Goal: Communication & Community: Ask a question

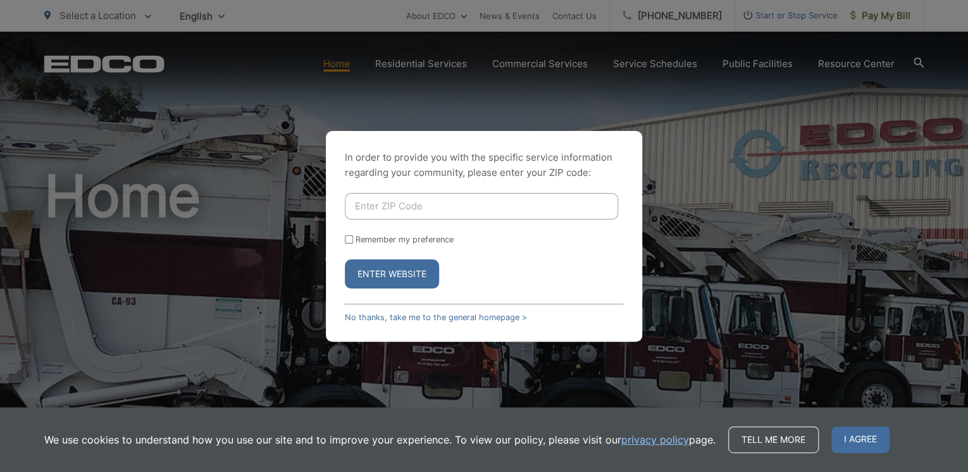
click at [377, 209] on input "Enter ZIP Code" at bounding box center [481, 206] width 273 height 27
type input "92028"
click at [349, 239] on input "Remember my preference" at bounding box center [349, 239] width 8 height 8
checkbox input "true"
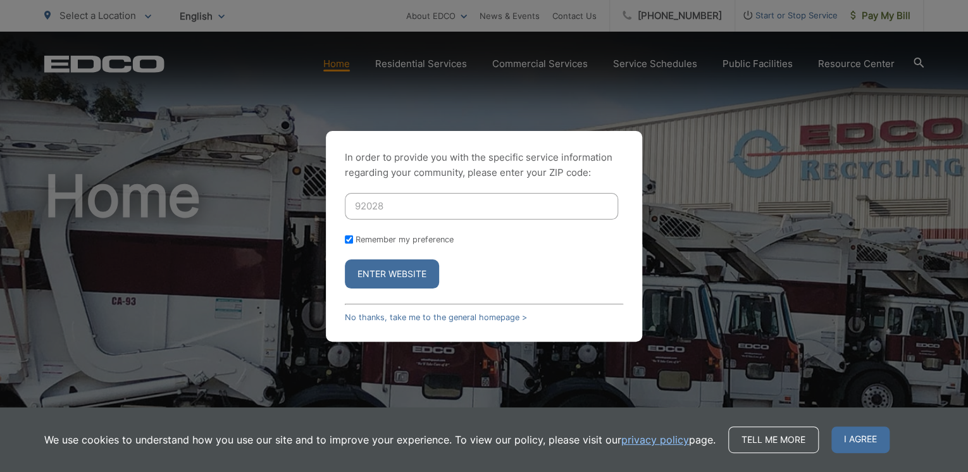
click at [373, 267] on button "Enter Website" at bounding box center [392, 273] width 94 height 29
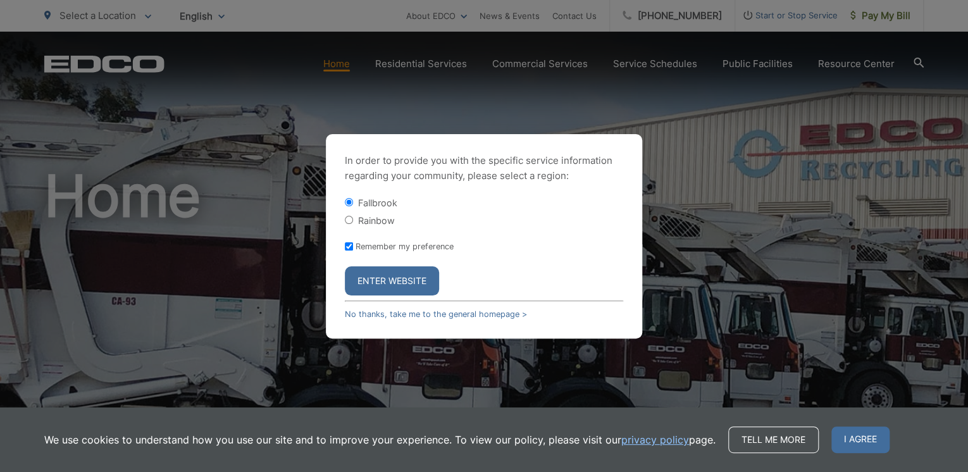
click at [402, 285] on button "Enter Website" at bounding box center [392, 280] width 94 height 29
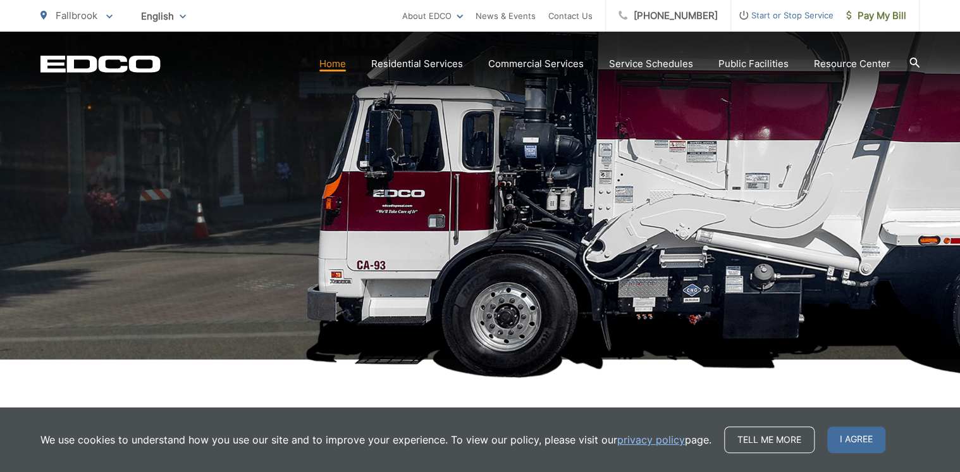
scroll to position [202, 0]
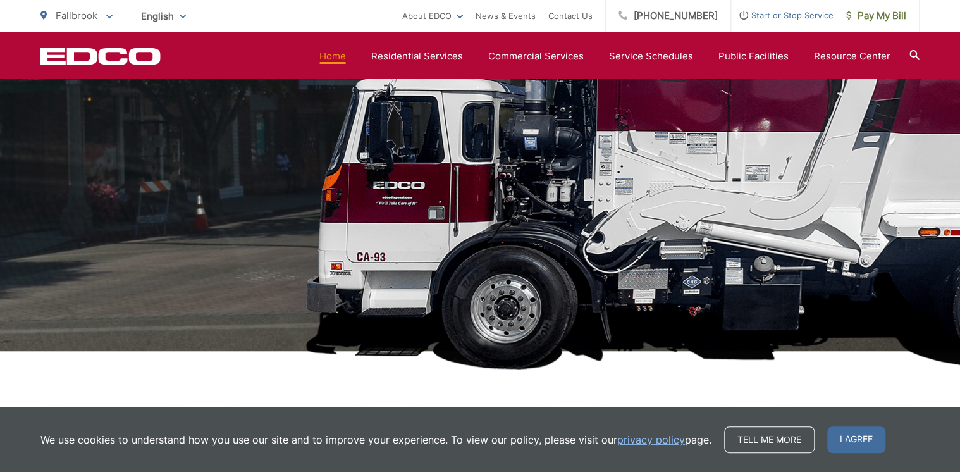
click at [496, 321] on h1 "Fallbrook" at bounding box center [479, 162] width 879 height 400
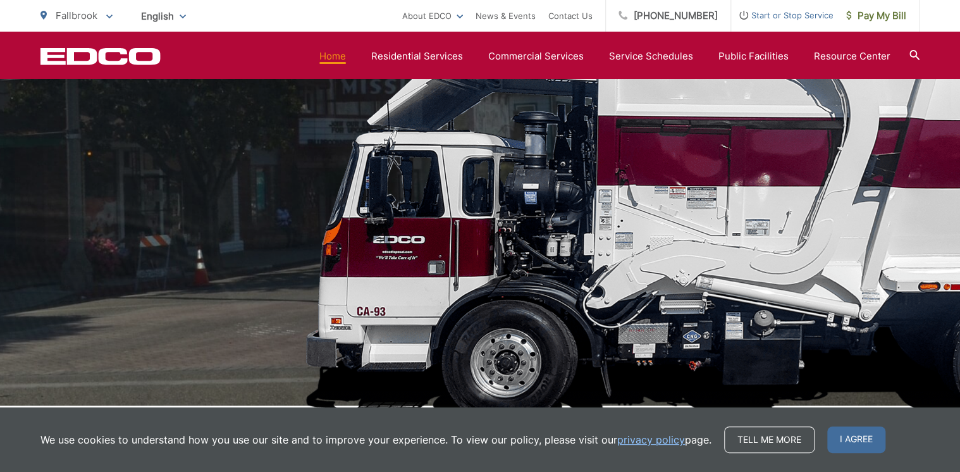
scroll to position [0, 0]
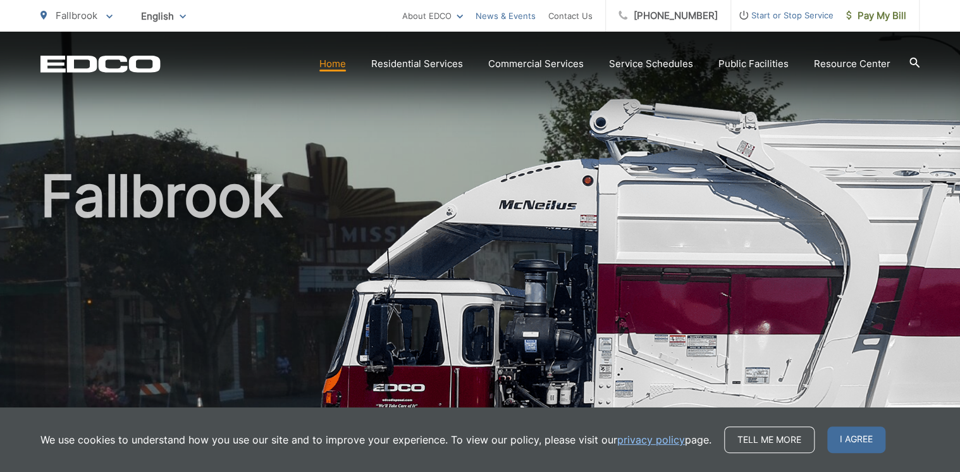
click at [518, 18] on link "News & Events" at bounding box center [506, 15] width 60 height 15
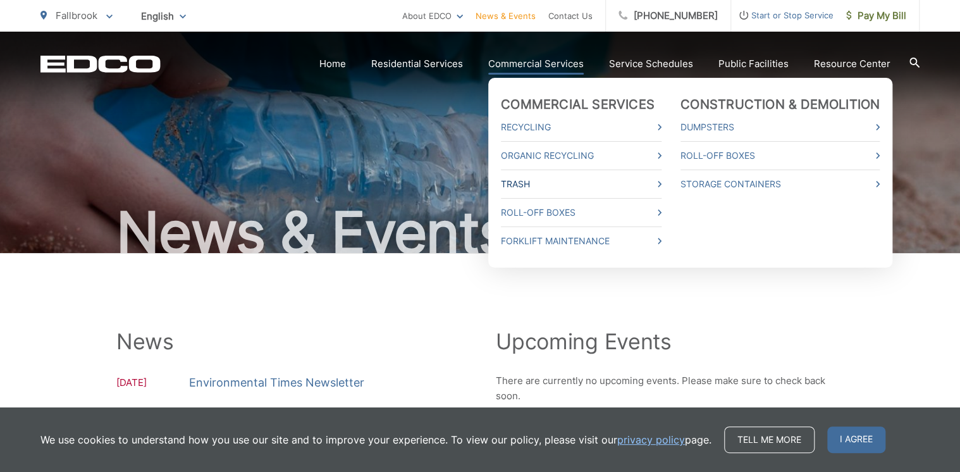
click at [662, 183] on link "Trash" at bounding box center [581, 183] width 161 height 15
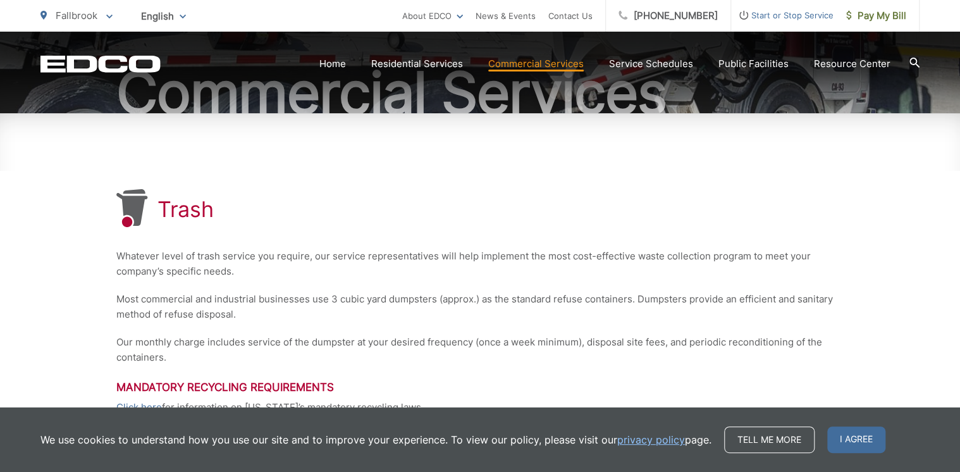
scroll to position [200, 0]
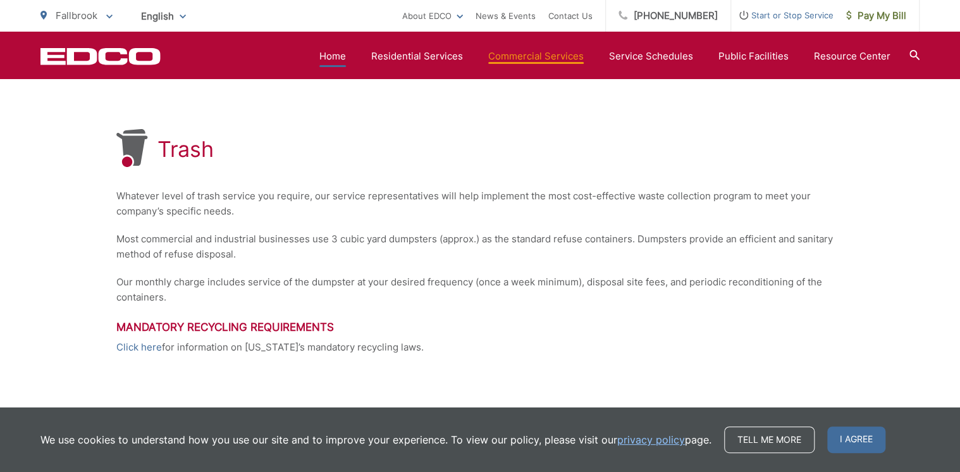
click at [341, 58] on link "Home" at bounding box center [332, 56] width 27 height 15
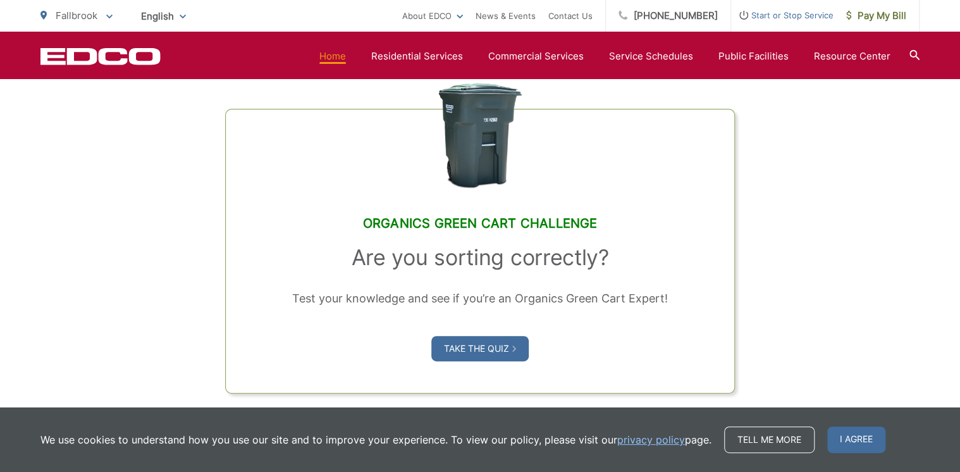
scroll to position [935, 0]
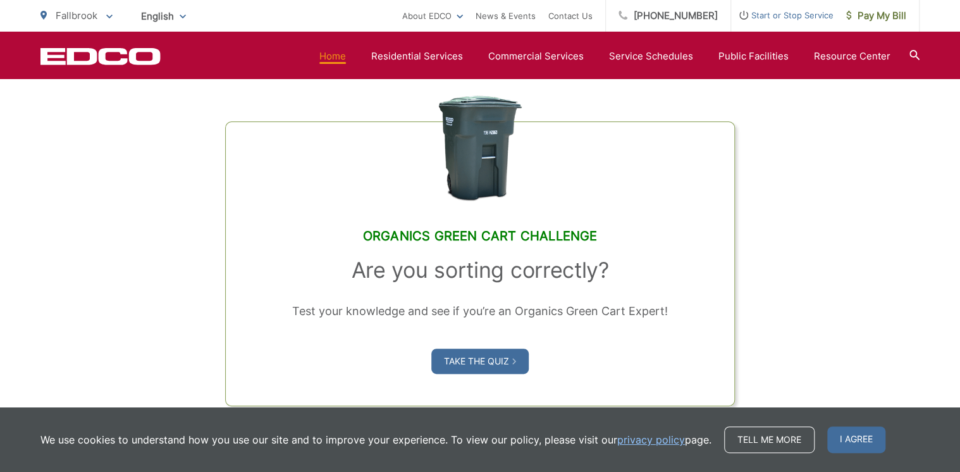
click at [910, 52] on icon at bounding box center [914, 55] width 10 height 10
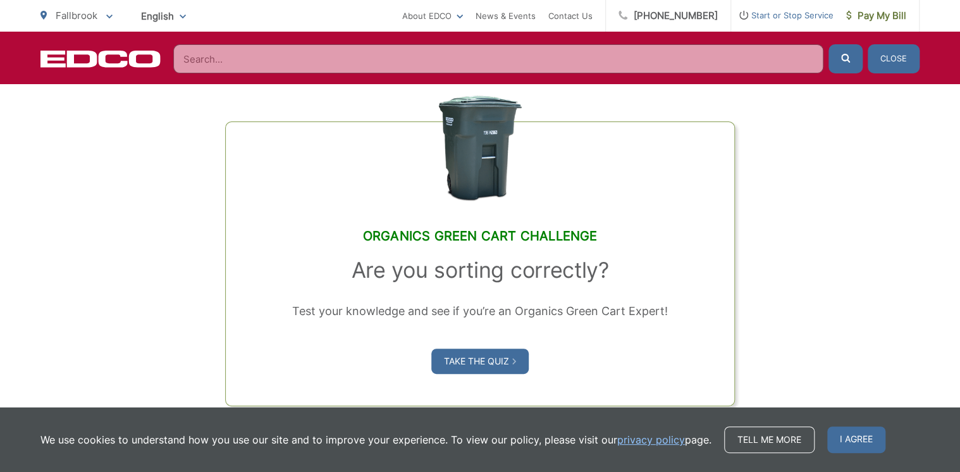
click at [390, 65] on input "Search" at bounding box center [498, 58] width 650 height 29
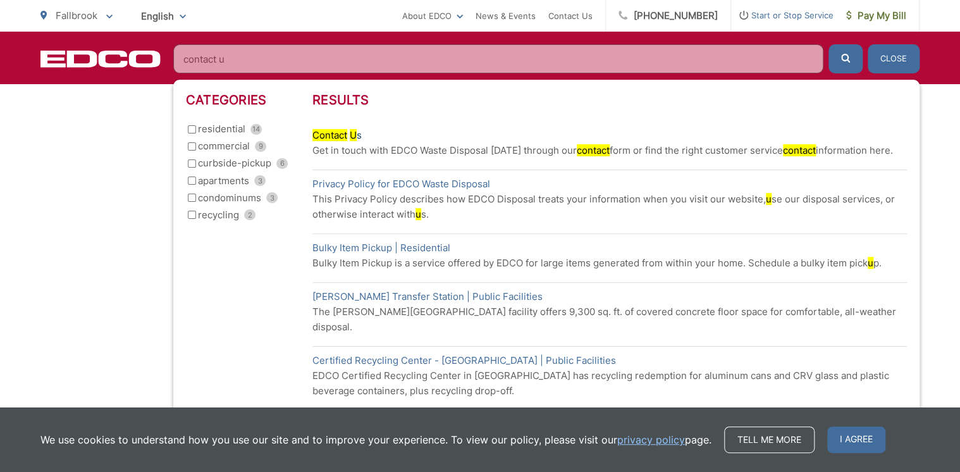
type input "contact u"
click at [352, 131] on mark "U" at bounding box center [353, 135] width 7 height 12
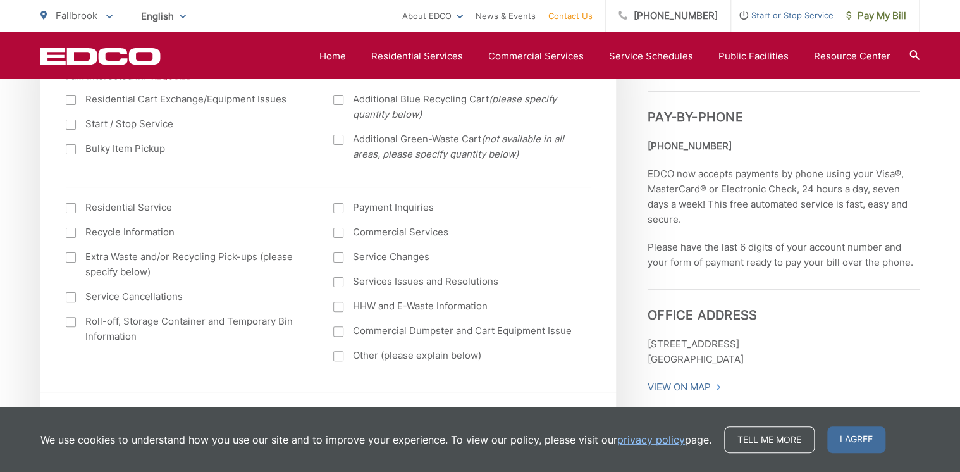
scroll to position [506, 0]
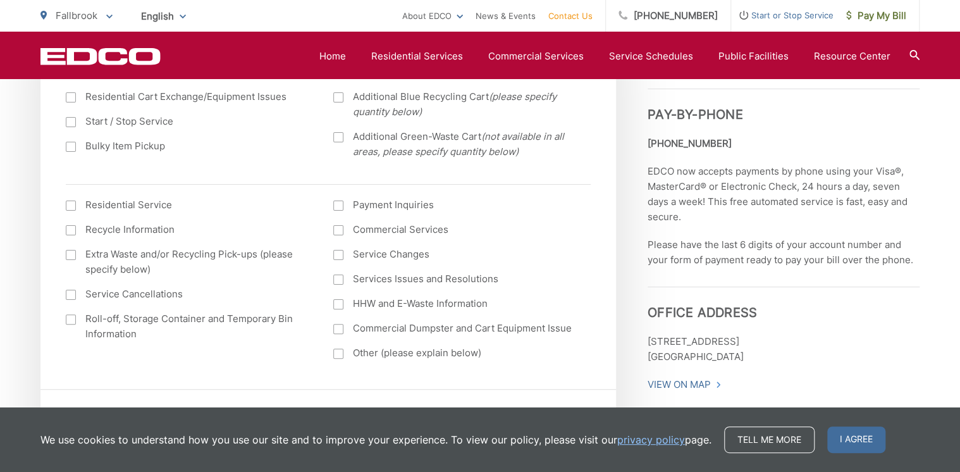
click at [71, 206] on div at bounding box center [71, 205] width 10 height 10
click at [0, 0] on input "I am interested in: (continued) *" at bounding box center [0, 0] width 0 height 0
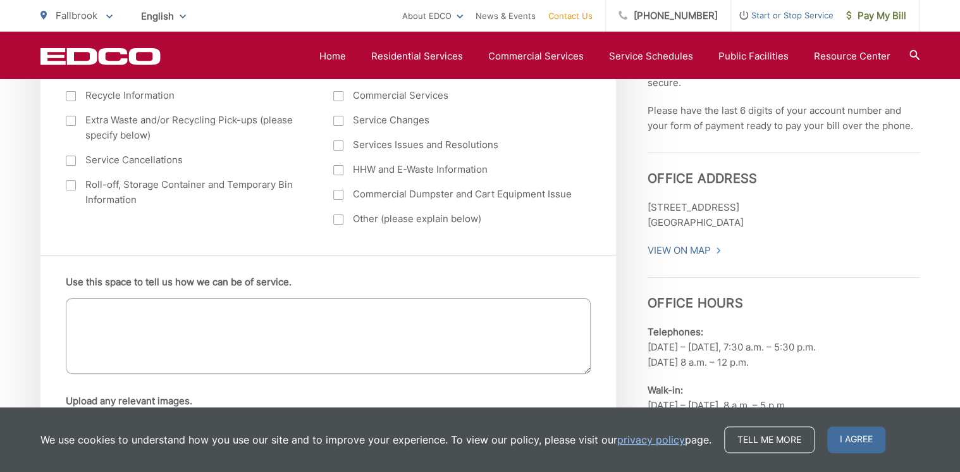
scroll to position [658, 0]
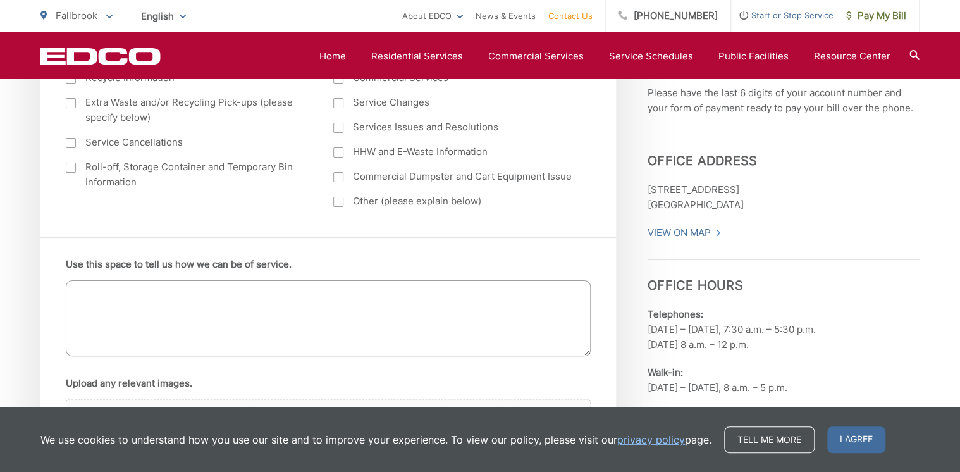
click at [107, 305] on textarea "Use this space to tell us how we can be of service." at bounding box center [328, 318] width 525 height 76
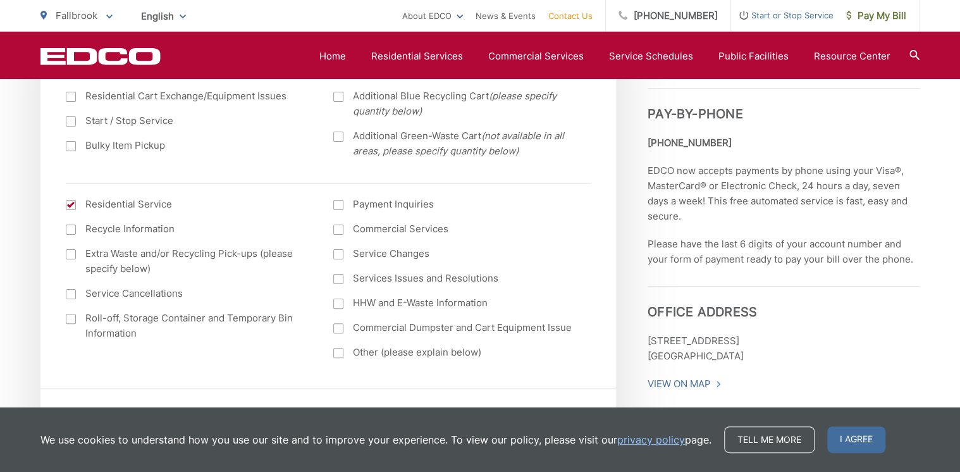
scroll to position [506, 0]
type textarea "Why did my residential service go up to such a strange amount? $95.68??"
click at [342, 207] on div at bounding box center [338, 205] width 10 height 10
click at [0, 0] on input "Payment Inquiries" at bounding box center [0, 0] width 0 height 0
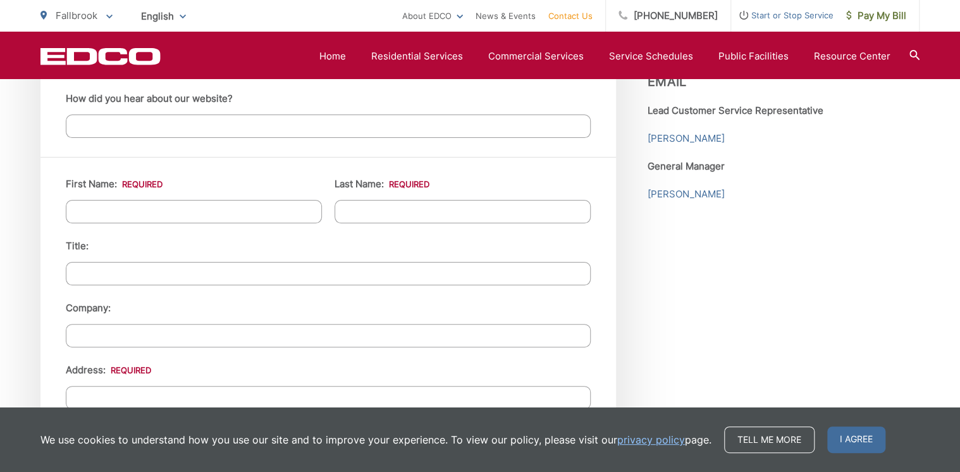
scroll to position [1113, 0]
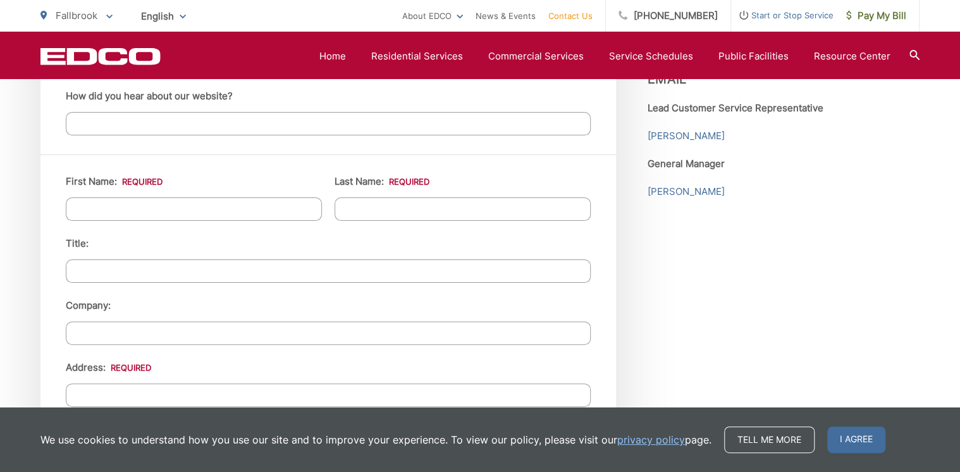
click at [114, 201] on input "First Name: *" at bounding box center [194, 208] width 256 height 23
type input "Marlene"
type input "Miller"
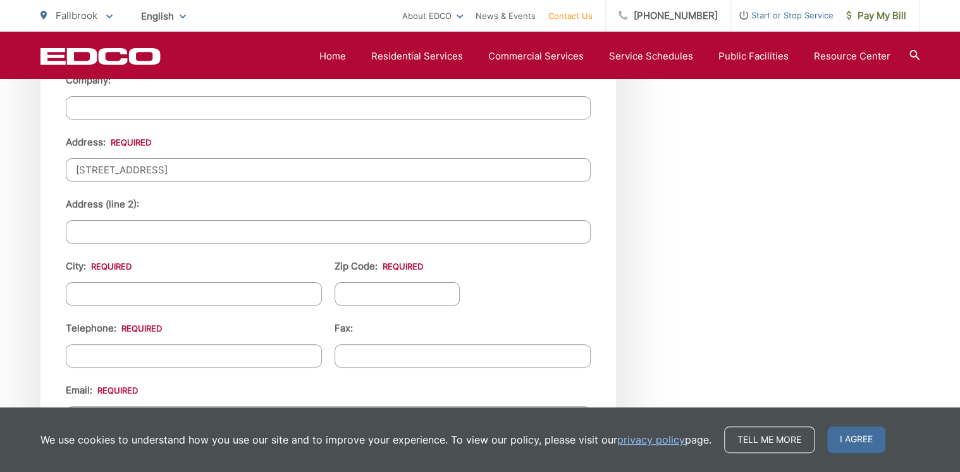
scroll to position [1366, 0]
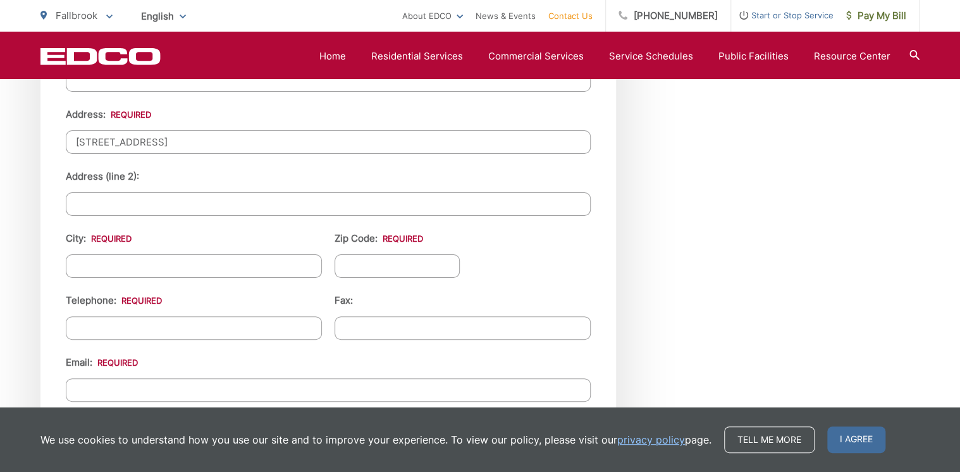
type input "249 Mercedes Rd"
click at [105, 262] on input "City: *" at bounding box center [194, 265] width 256 height 23
type input "Fallbrook"
type input "92028"
type input "(760) 331-8667"
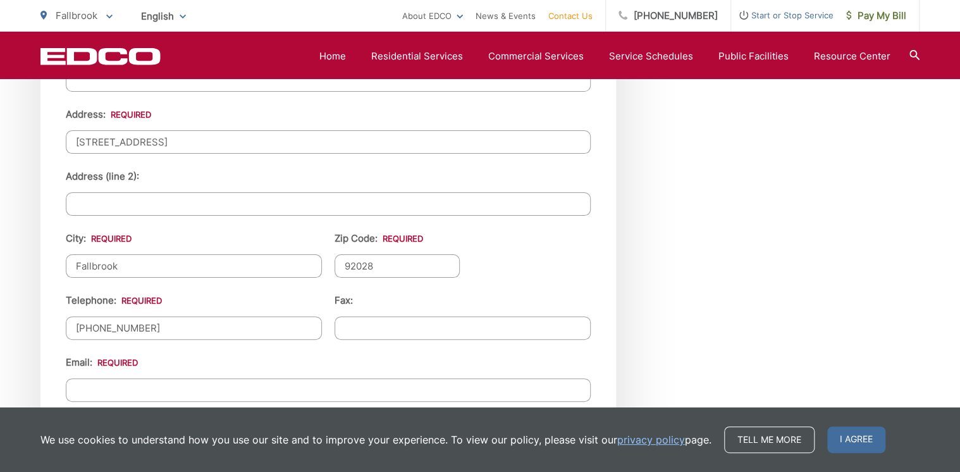
type input "(___) ___-____"
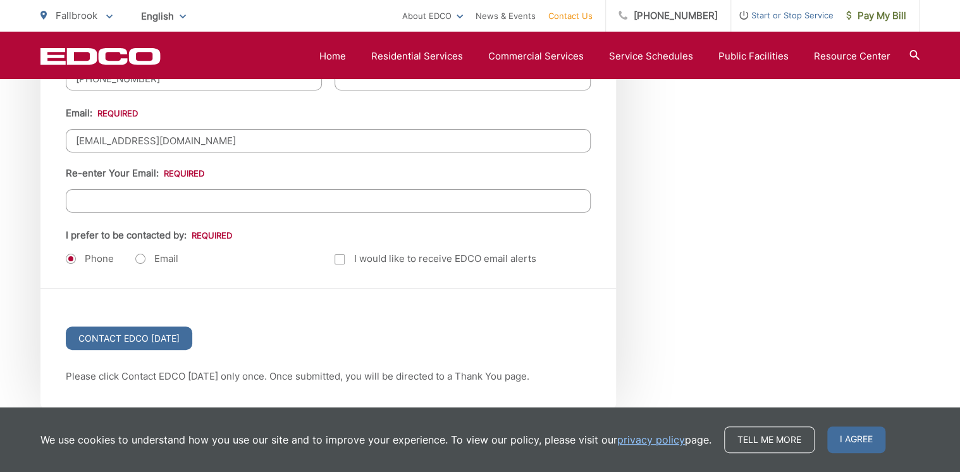
scroll to position [1619, 0]
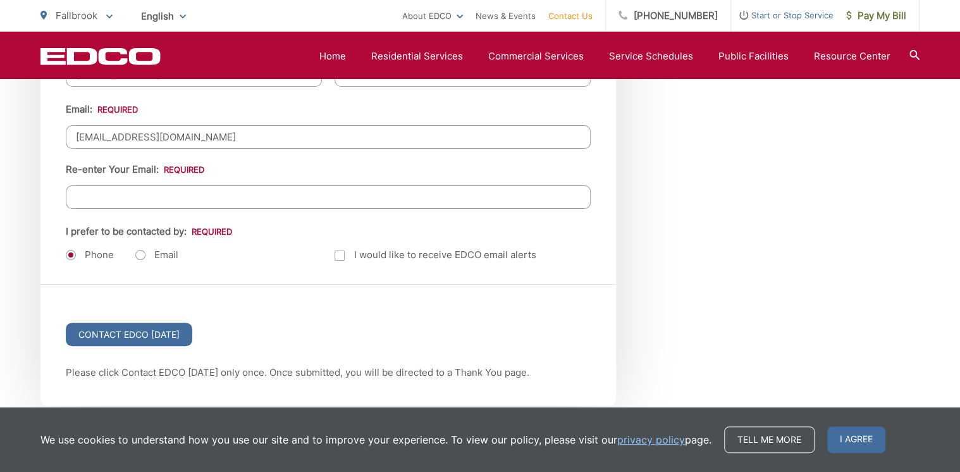
type input "kwmthree@yahoo.com"
click at [139, 250] on label "Email" at bounding box center [156, 255] width 43 height 13
radio input "true"
click at [85, 192] on input "Re-enter Your Email:" at bounding box center [328, 196] width 525 height 23
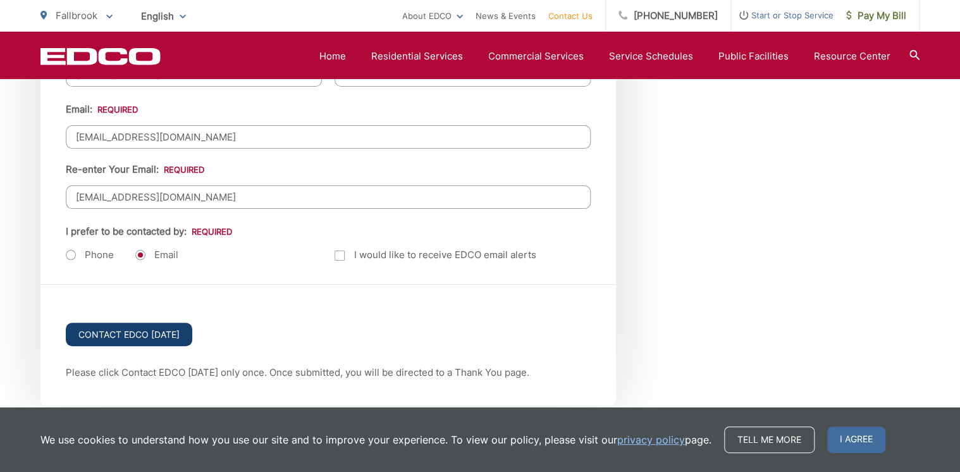
type input "kwmthree@yahoo.com"
click at [138, 334] on input "Contact EDCO Today" at bounding box center [129, 334] width 126 height 23
